Goal: Information Seeking & Learning: Learn about a topic

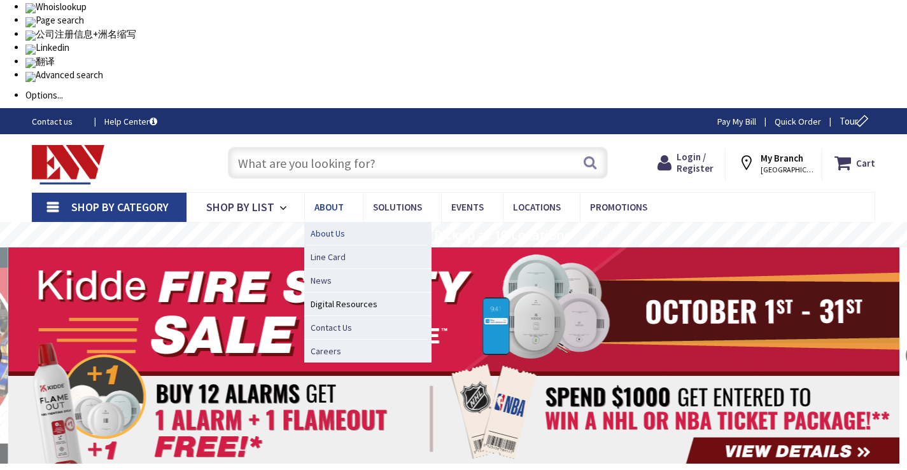
click at [333, 227] on span "About Us" at bounding box center [328, 233] width 34 height 13
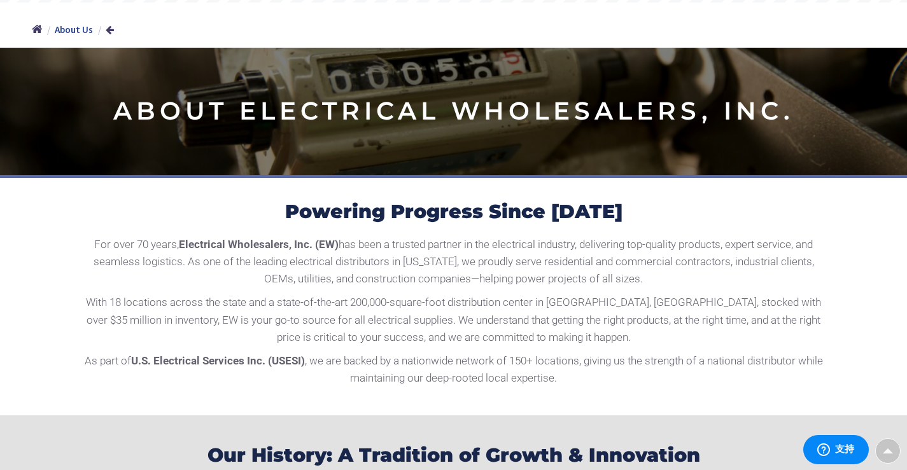
drag, startPoint x: 334, startPoint y: 137, endPoint x: 715, endPoint y: 178, distance: 383.4
click at [715, 236] on p "For over 70 years, Electrical Wholesalers, Inc. (EW) has been a trusted partner…" at bounding box center [453, 262] width 745 height 52
drag, startPoint x: 683, startPoint y: 174, endPoint x: 234, endPoint y: 163, distance: 450.1
click at [234, 236] on p "For over 70 years, Electrical Wholesalers, Inc. (EW) has been a trusted partner…" at bounding box center [453, 262] width 745 height 52
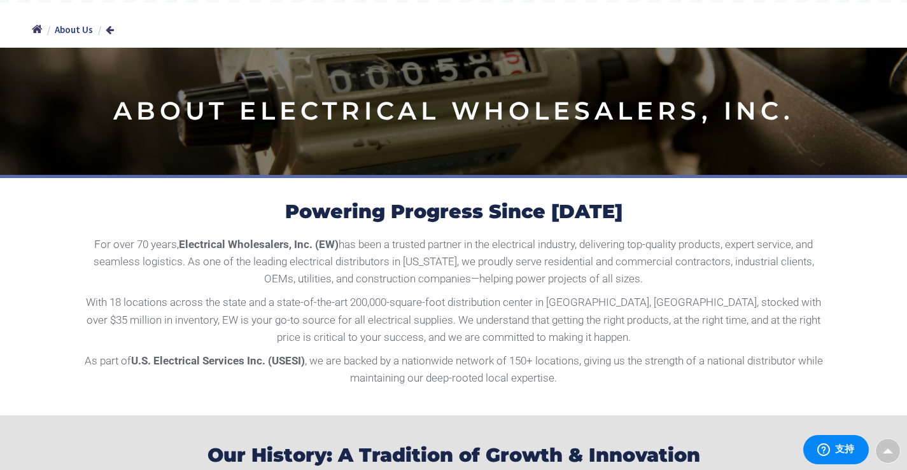
click at [225, 146] on div at bounding box center [225, 146] width 0 height 0
click at [332, 236] on p "For over 70 years, Electrical Wholesalers, Inc. (EW) has been a trusted partner…" at bounding box center [453, 262] width 745 height 52
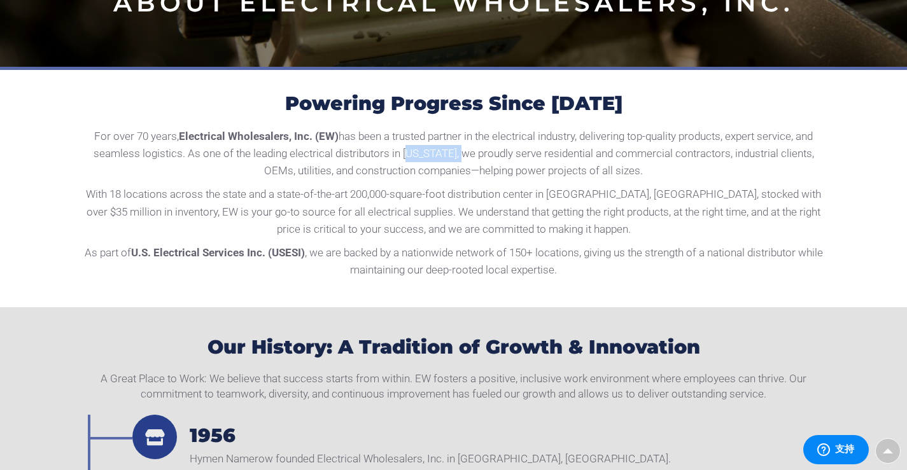
drag, startPoint x: 400, startPoint y: 155, endPoint x: 456, endPoint y: 148, distance: 57.1
click at [456, 148] on p "For over 70 years, Electrical Wholesalers, Inc. (EW) has been a trusted partner…" at bounding box center [453, 154] width 745 height 52
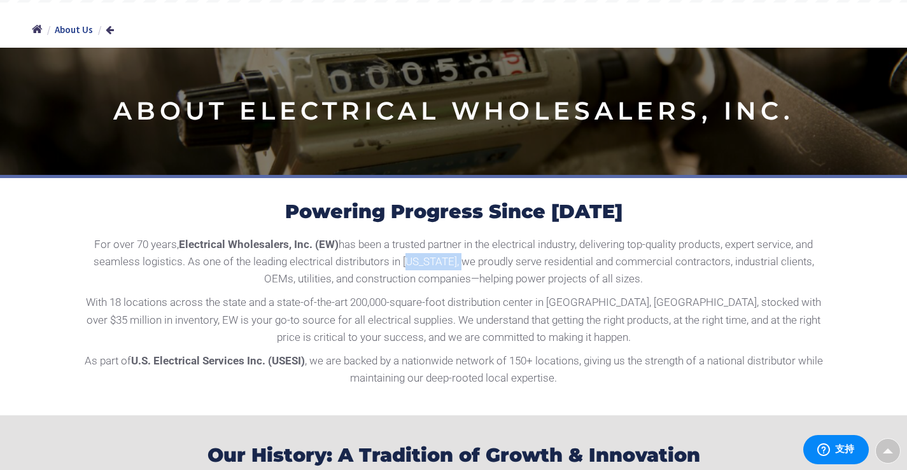
click at [448, 129] on div at bounding box center [448, 129] width 0 height 0
click at [594, 294] on p "With 18 locations across the state and a state-of-the-art 200,000-square-foot d…" at bounding box center [453, 320] width 745 height 52
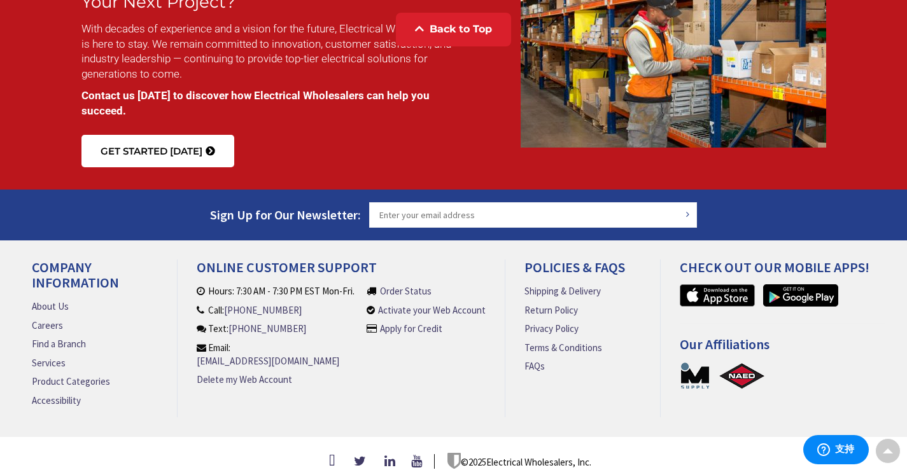
scroll to position [1844, 0]
